Goal: Information Seeking & Learning: Learn about a topic

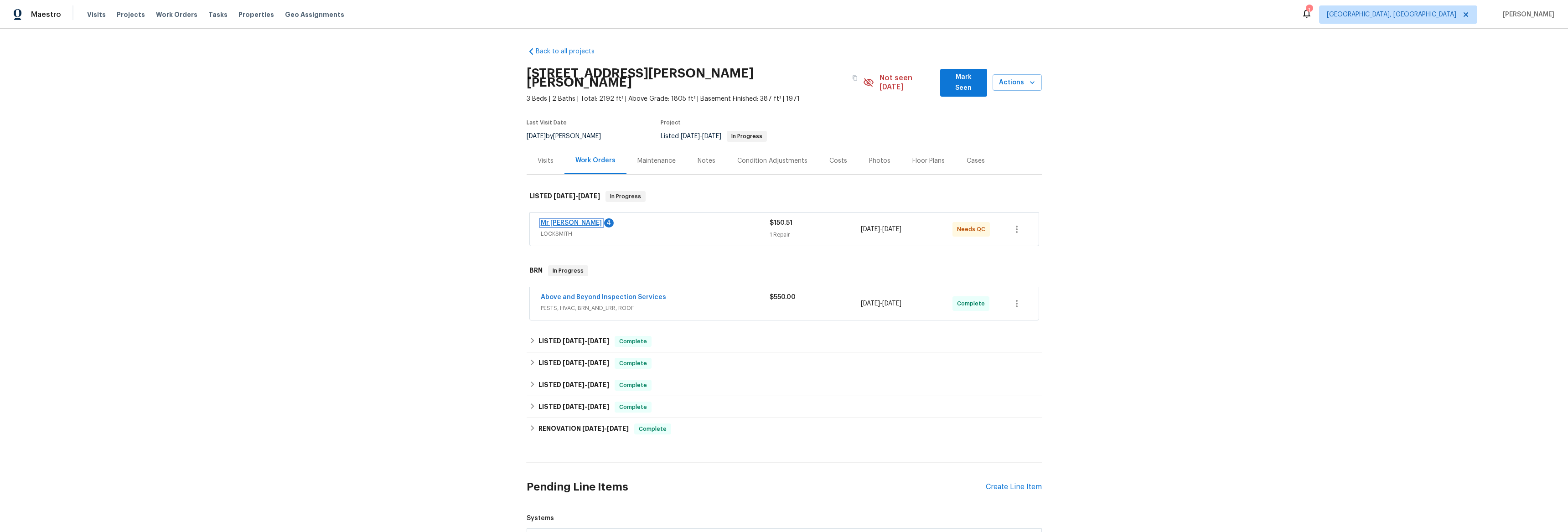
click at [568, 220] on link "Mr [PERSON_NAME]" at bounding box center [571, 223] width 61 height 6
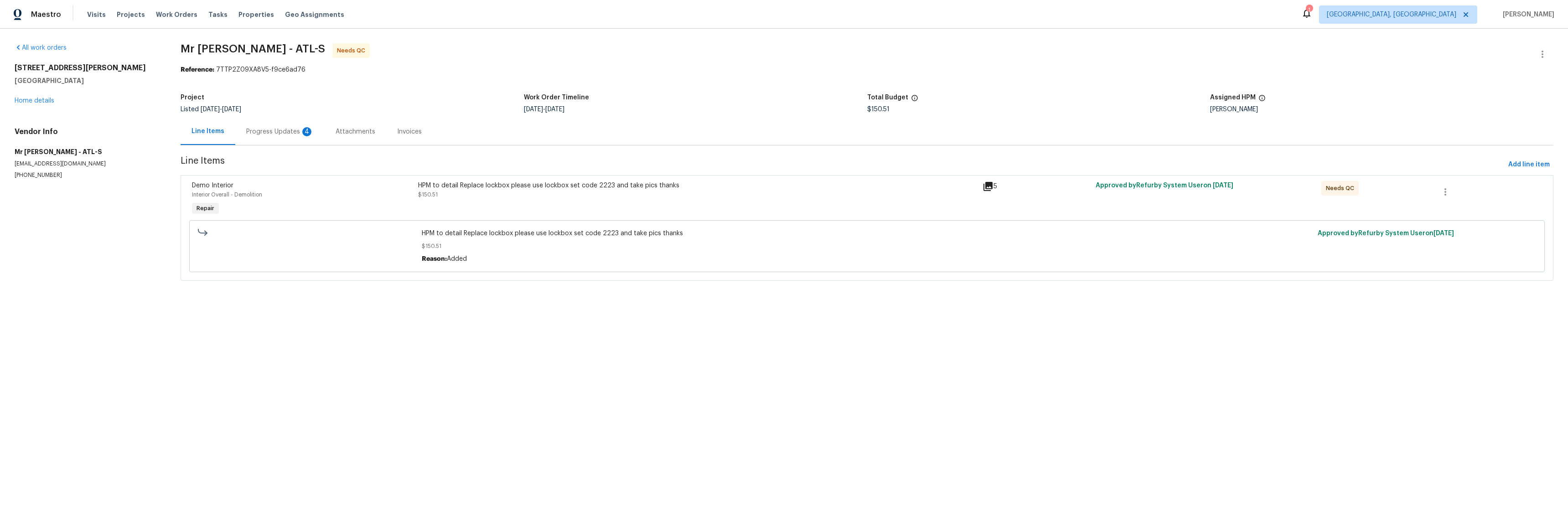
click at [601, 186] on div "HPM to detail Replace lockbox please use lockbox set code 2223 and take pics th…" at bounding box center [697, 185] width 560 height 9
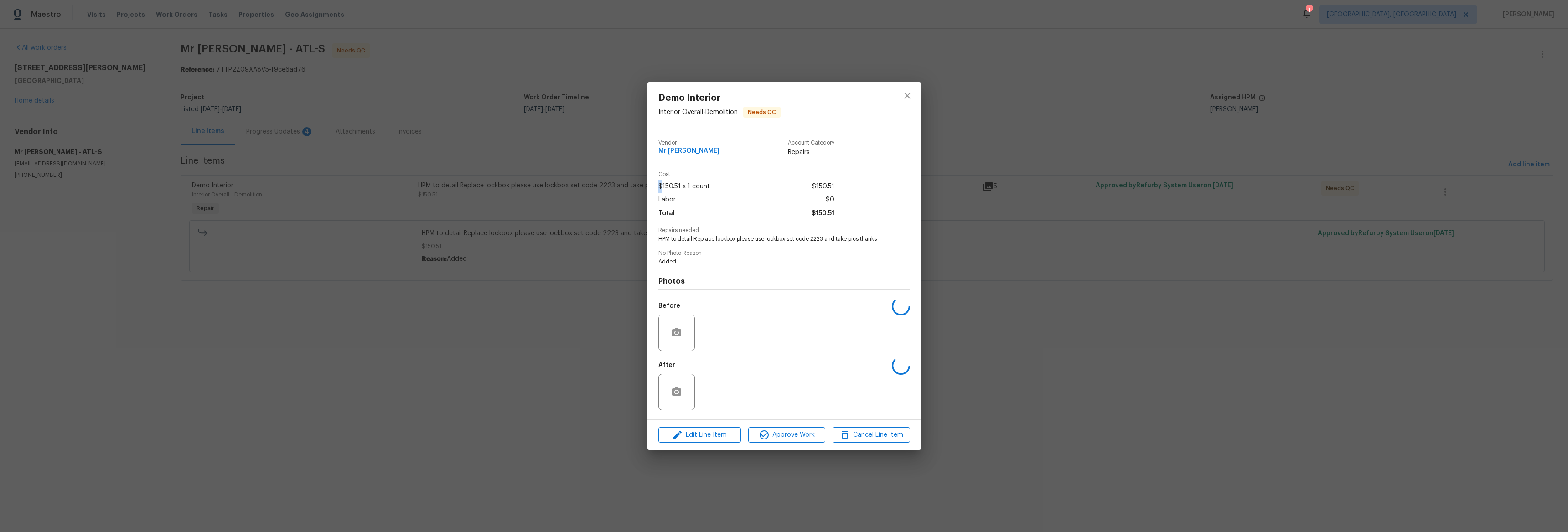
click at [601, 186] on div "Demo Interior Interior Overall - Demolition Needs QC Vendor Mr [PERSON_NAME] Lo…" at bounding box center [784, 266] width 1568 height 532
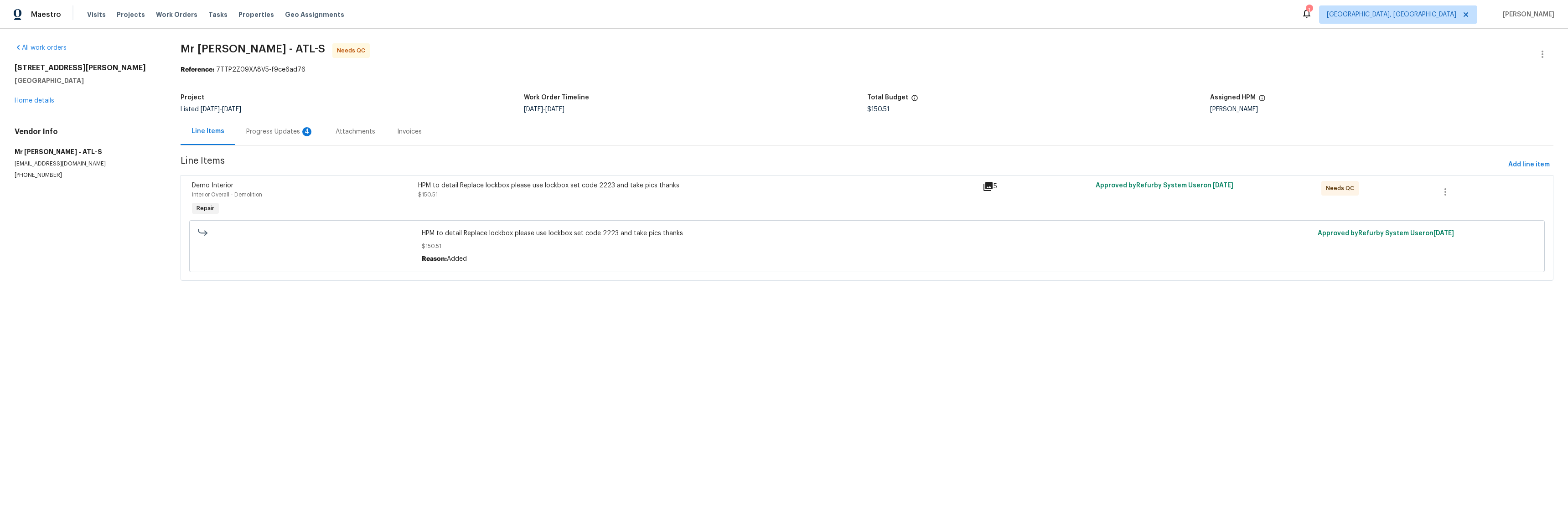
drag, startPoint x: 594, startPoint y: 185, endPoint x: 608, endPoint y: 185, distance: 14.0
click at [608, 185] on div "HPM to detail Replace lockbox please use lockbox set code 2223 and take pics th…" at bounding box center [697, 185] width 560 height 9
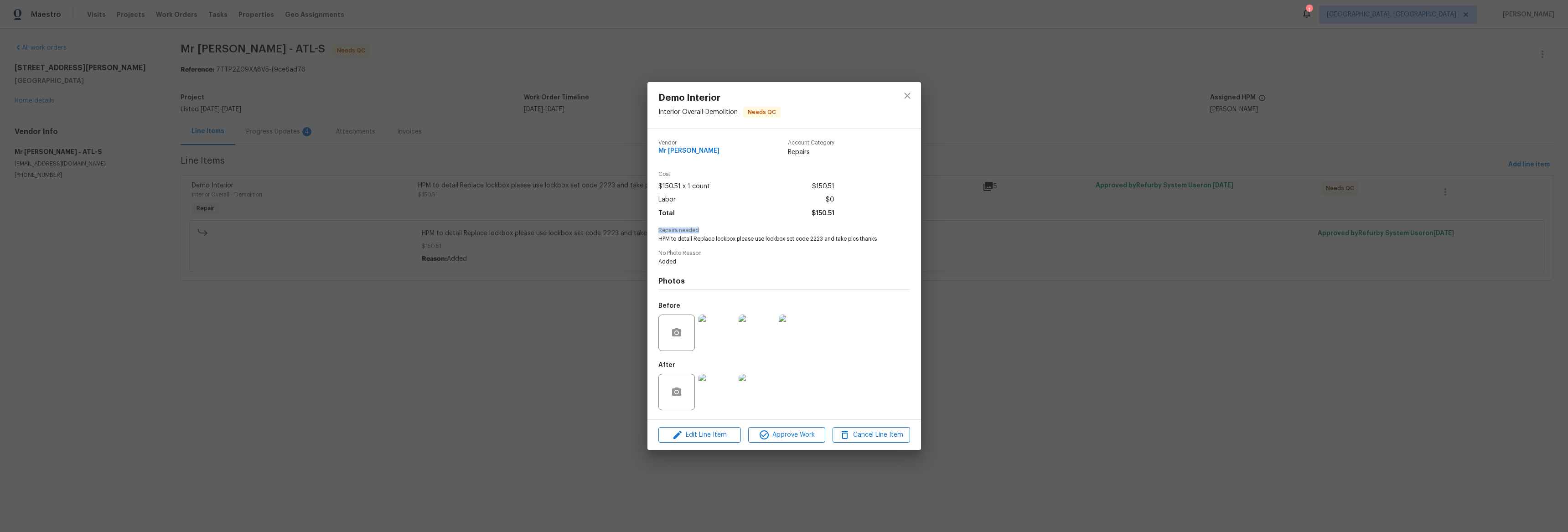
drag, startPoint x: 979, startPoint y: 229, endPoint x: 1025, endPoint y: 195, distance: 57.2
click at [981, 229] on div "Demo Interior Interior Overall - Demolition Needs QC Vendor Mr [PERSON_NAME] Lo…" at bounding box center [784, 266] width 1568 height 532
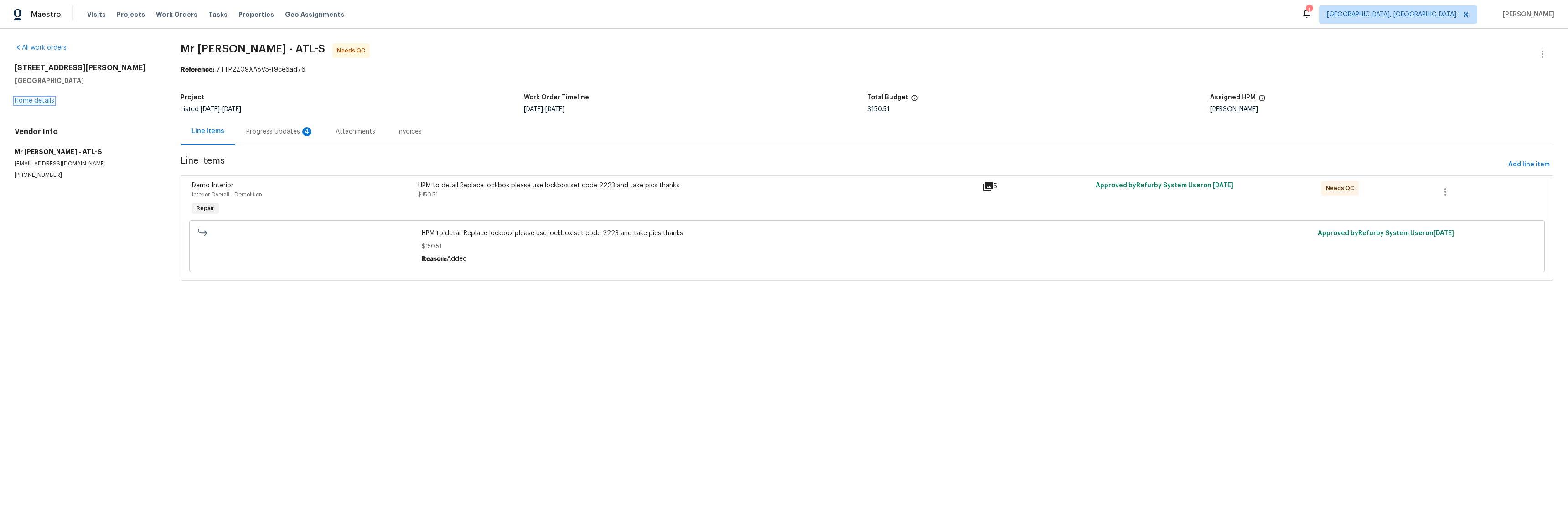
click at [43, 100] on link "Home details" at bounding box center [35, 101] width 40 height 6
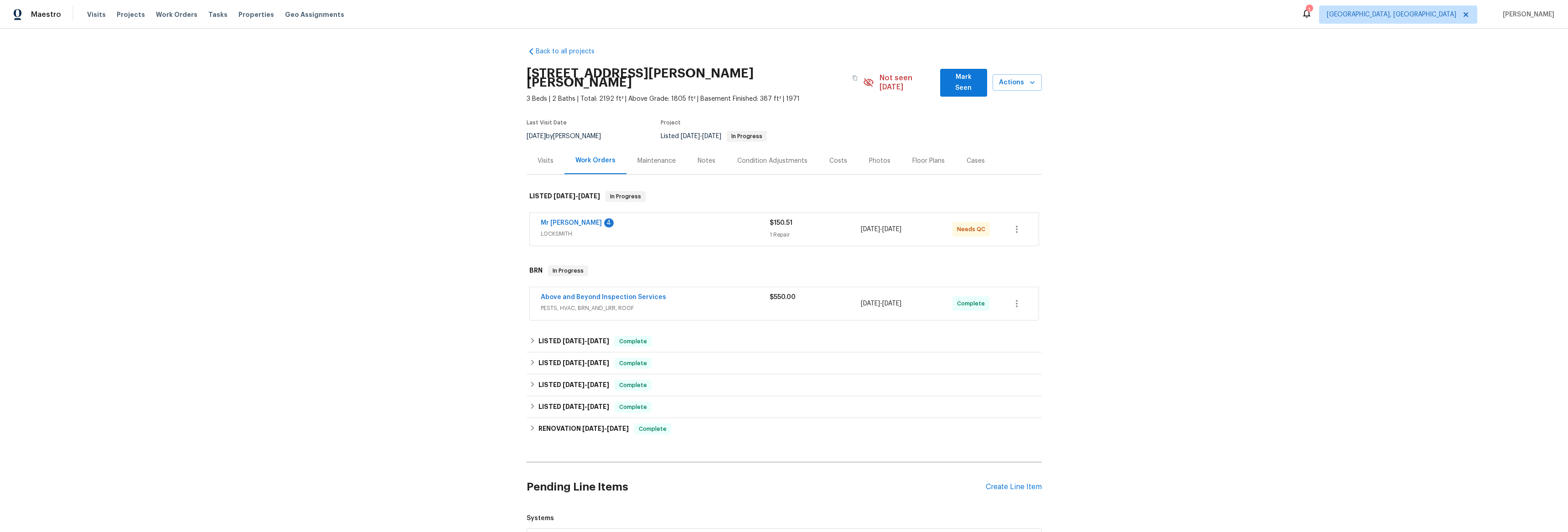
click at [546, 157] on div "Visits" at bounding box center [545, 161] width 16 height 9
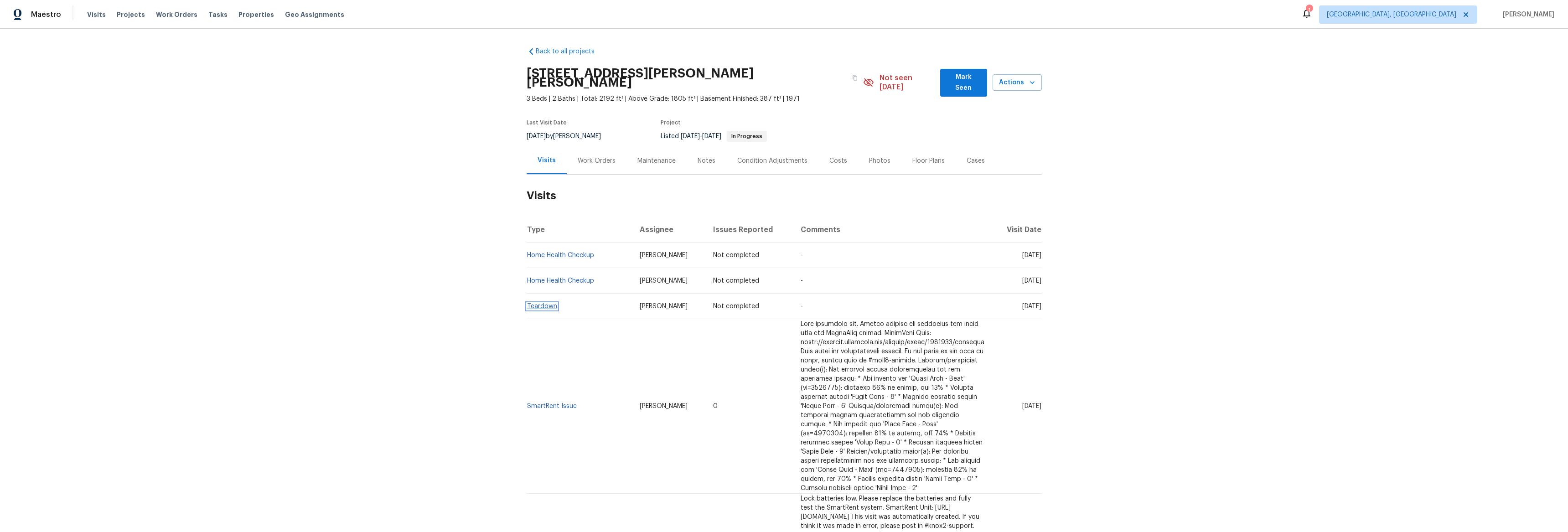
click at [530, 303] on link "Teardown" at bounding box center [542, 307] width 30 height 6
